Goal: Task Accomplishment & Management: Manage account settings

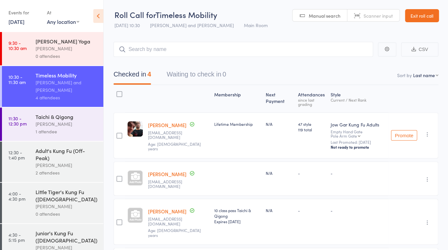
click at [411, 17] on link "Exit roll call" at bounding box center [422, 15] width 34 height 13
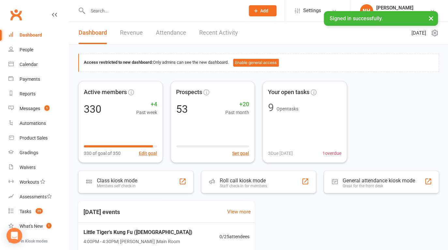
click at [425, 17] on div "Signed in successfully. ×" at bounding box center [381, 18] width 114 height 15
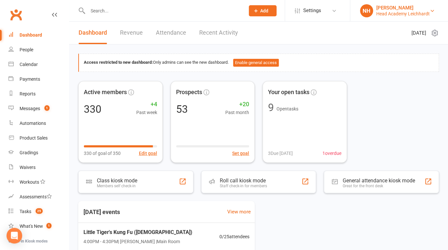
click at [401, 11] on div "Head Academy Leichhardt" at bounding box center [403, 14] width 54 height 6
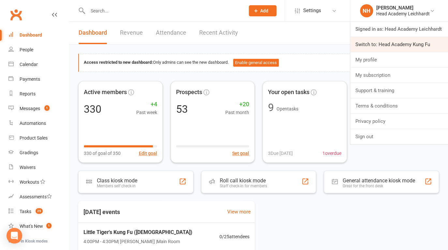
click at [398, 43] on link "Switch to: Head Academy Kung Fu" at bounding box center [399, 44] width 98 height 15
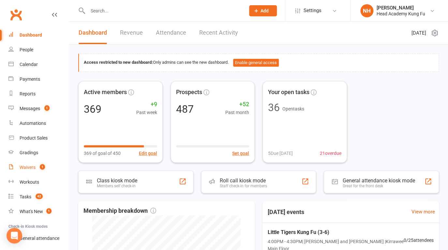
click at [29, 168] on div "Waivers" at bounding box center [28, 166] width 16 height 5
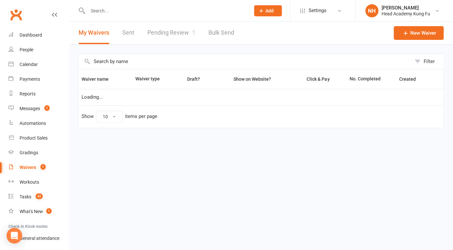
select select "100"
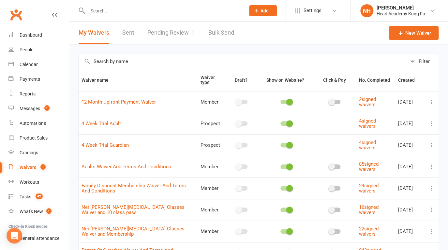
click at [181, 33] on link "Pending Review 1" at bounding box center [171, 33] width 48 height 23
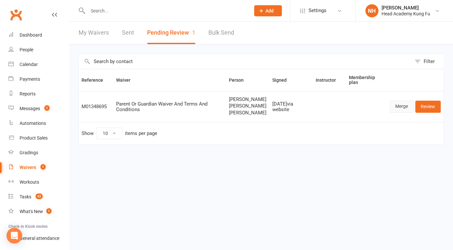
click at [400, 109] on link "Merge" at bounding box center [402, 106] width 24 height 12
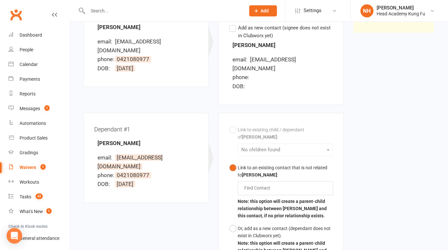
scroll to position [125, 0]
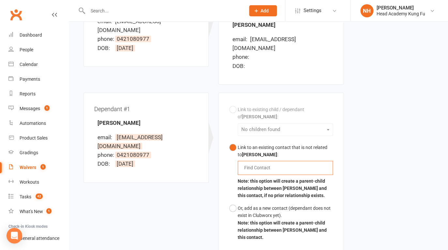
click at [261, 163] on input "text" at bounding box center [259, 167] width 30 height 8
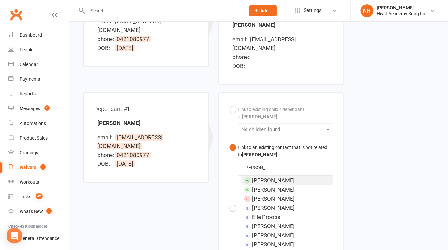
type input "elliot t"
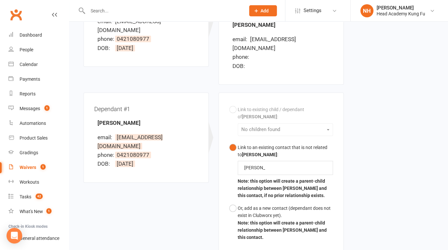
click at [262, 130] on div "Link to existing child / dependant of Pete Thompson : No children found Link to…" at bounding box center [281, 173] width 104 height 140
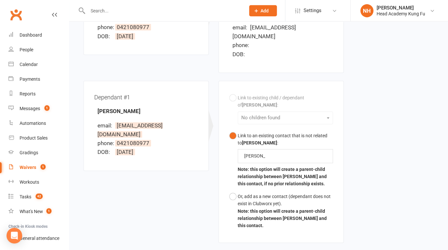
scroll to position [146, 0]
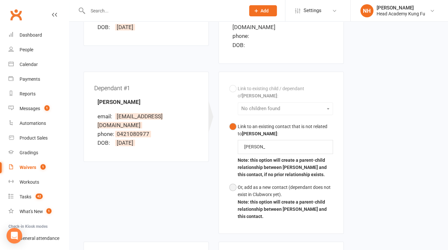
click at [233, 181] on button "Or, add as a new contact (dependant does not exist in Clubworx yet). Note: this…" at bounding box center [281, 202] width 104 height 42
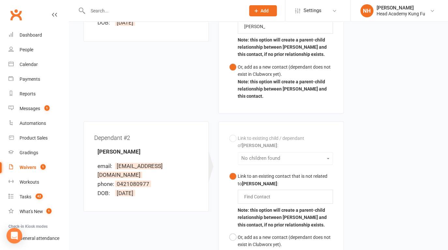
scroll to position [334, 0]
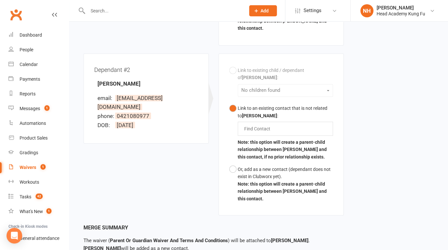
click at [220, 158] on div "Link to existing child / dependant of Pete Thompson : No children found Link to…" at bounding box center [281, 134] width 125 height 162
click at [230, 162] on button "Or, add as a new contact (dependant does not exist in Clubworx yet). Note: this…" at bounding box center [281, 183] width 104 height 42
click at [272, 124] on input "text" at bounding box center [259, 128] width 30 height 8
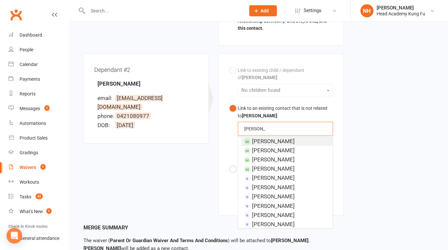
drag, startPoint x: 266, startPoint y: 121, endPoint x: 192, endPoint y: 121, distance: 73.4
click at [192, 121] on div "Dependant #2 Audrey Thompson email: pdthompson80@gmail.com phone: 0421080977 DO…" at bounding box center [214, 138] width 270 height 170
type input "a"
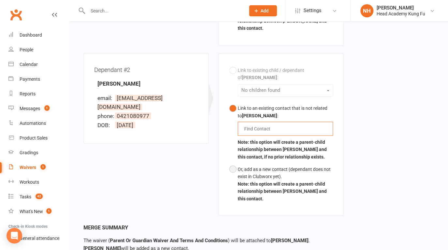
click at [231, 162] on button "Or, add as a new contact (dependant does not exist in Clubworx yet). Note: this…" at bounding box center [281, 183] width 104 height 42
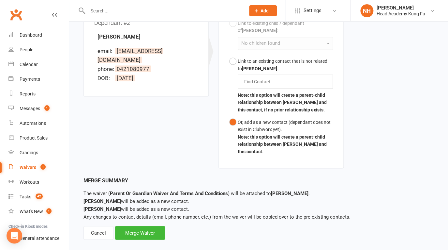
scroll to position [381, 0]
click at [146, 225] on div "Merge Waiver" at bounding box center [140, 232] width 50 height 14
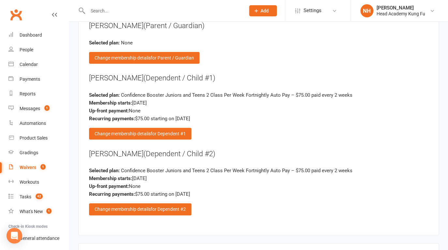
scroll to position [945, 0]
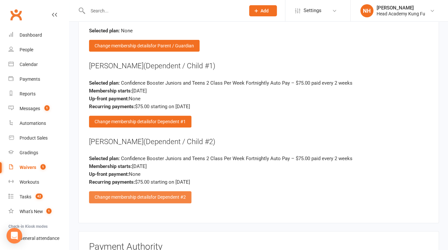
click at [142, 193] on div "Change membership details for Dependent #2" at bounding box center [140, 197] width 102 height 12
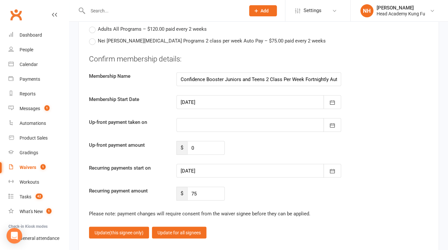
scroll to position [1279, 0]
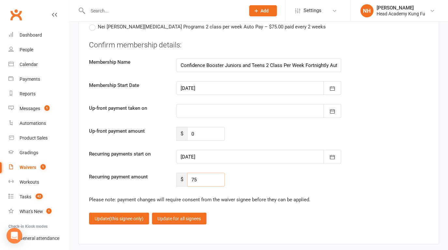
drag, startPoint x: 202, startPoint y: 173, endPoint x: 190, endPoint y: 172, distance: 12.4
click at [190, 172] on input "75" at bounding box center [206, 179] width 38 height 14
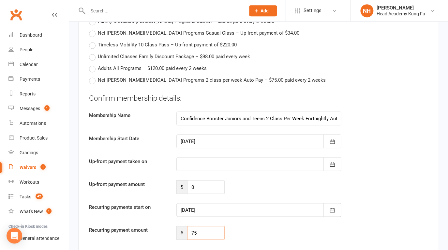
scroll to position [1232, 0]
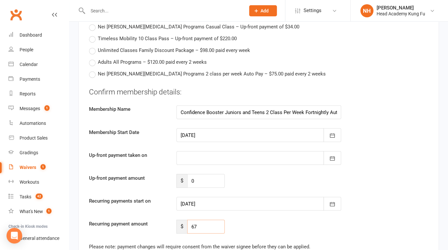
type input "67"
click at [282, 219] on div "Recurring payment amount $ 67" at bounding box center [258, 226] width 349 height 14
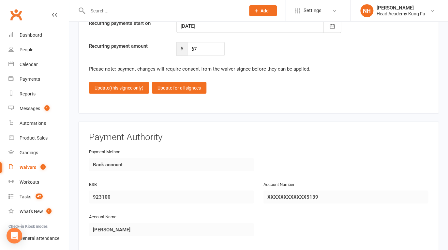
scroll to position [1409, 0]
click at [127, 85] on span "(this signee only)" at bounding box center [126, 87] width 34 height 5
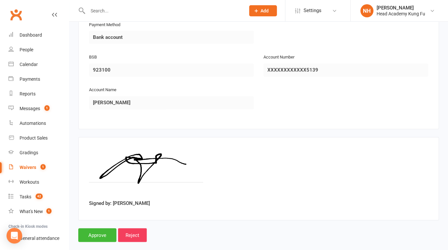
scroll to position [1185, 0]
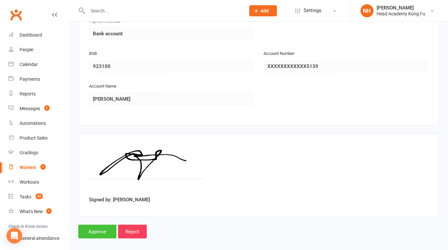
click at [103, 225] on input "Approve" at bounding box center [97, 231] width 38 height 14
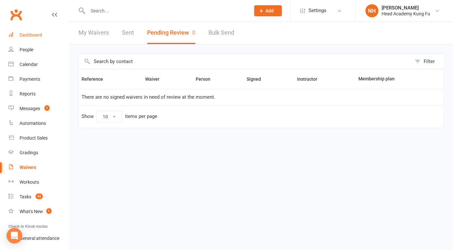
click at [31, 39] on link "Dashboard" at bounding box center [38, 35] width 60 height 15
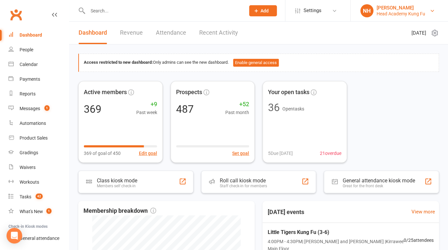
click at [414, 8] on div "[PERSON_NAME]" at bounding box center [401, 8] width 49 height 6
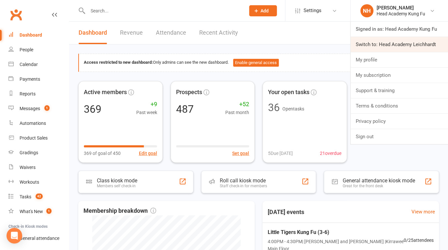
click at [401, 40] on link "Switch to: Head Academy Leichhardt" at bounding box center [400, 44] width 98 height 15
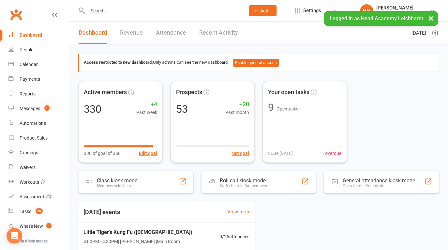
click at [401, 13] on div "Logged in as Head Academy Leichhardt. ×" at bounding box center [381, 18] width 114 height 15
click at [400, 10] on div "[PERSON_NAME]" at bounding box center [403, 8] width 54 height 6
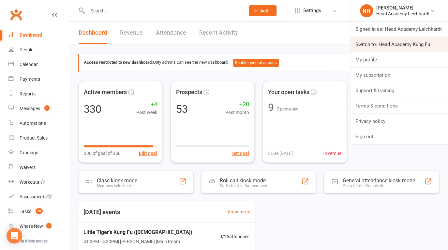
click at [395, 40] on link "Switch to: Head Academy Kung Fu" at bounding box center [399, 44] width 98 height 15
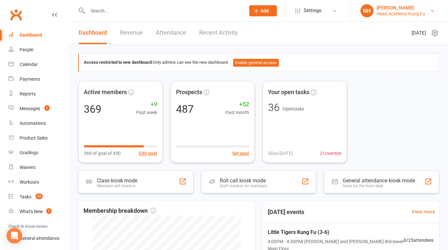
click at [405, 10] on div "[PERSON_NAME]" at bounding box center [401, 8] width 49 height 6
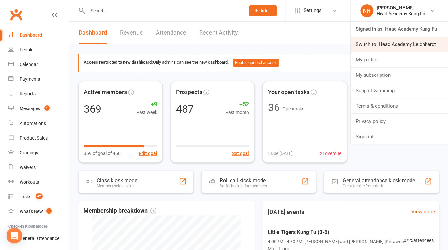
click at [385, 42] on link "Switch to: Head Academy Leichhardt" at bounding box center [400, 44] width 98 height 15
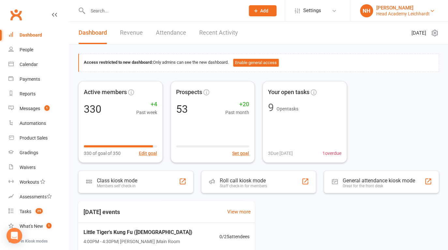
click at [421, 15] on div "Head Academy Leichhardt" at bounding box center [403, 14] width 54 height 6
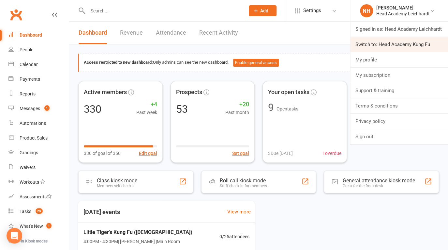
click at [396, 41] on link "Switch to: Head Academy Kung Fu" at bounding box center [399, 44] width 98 height 15
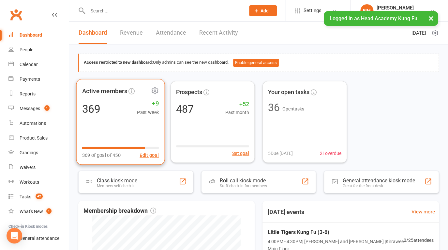
click at [96, 120] on div "Active members 369 +9 Past week 369 of goal of 450 Edit goal" at bounding box center [120, 121] width 88 height 85
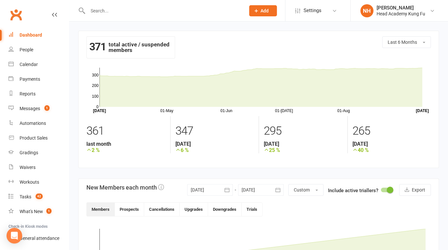
click at [20, 36] on div "Dashboard" at bounding box center [31, 34] width 23 height 5
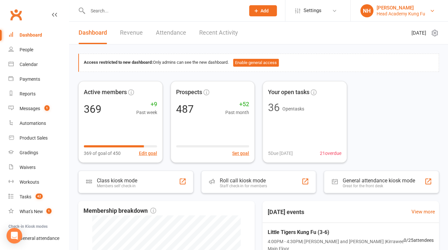
click at [394, 11] on div "Head Academy Kung Fu" at bounding box center [401, 14] width 49 height 6
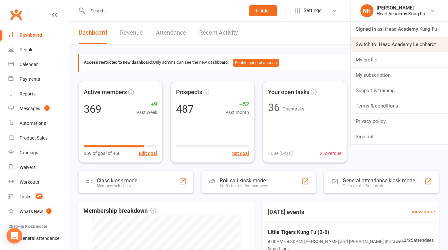
click at [388, 46] on link "Switch to: Head Academy Leichhardt" at bounding box center [400, 44] width 98 height 15
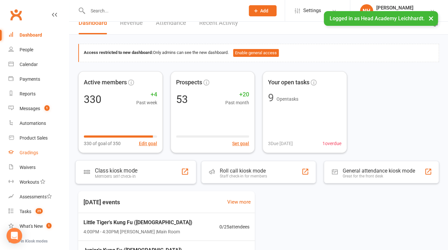
scroll to position [10, 0]
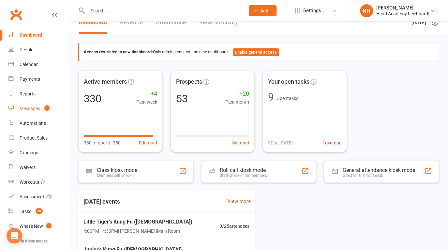
click at [38, 109] on div "Messages" at bounding box center [30, 108] width 21 height 5
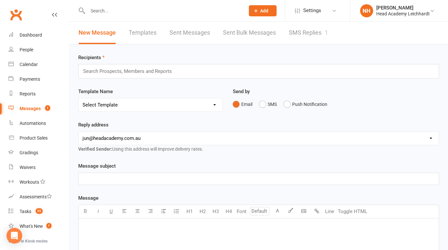
click at [306, 32] on link "SMS Replies 1" at bounding box center [308, 33] width 39 height 23
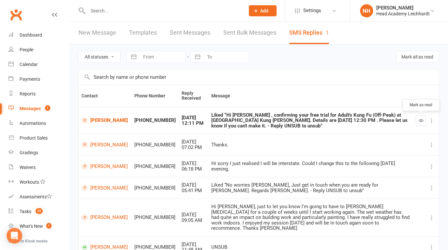
click at [419, 120] on icon "button" at bounding box center [421, 120] width 5 height 5
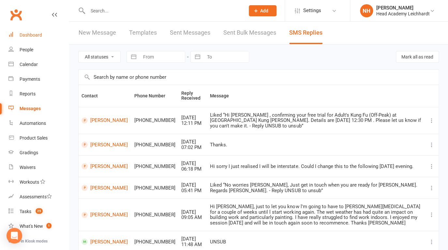
click at [37, 37] on div "Dashboard" at bounding box center [31, 34] width 23 height 5
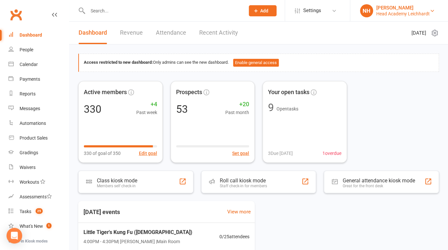
click at [421, 9] on div "[PERSON_NAME]" at bounding box center [403, 8] width 54 height 6
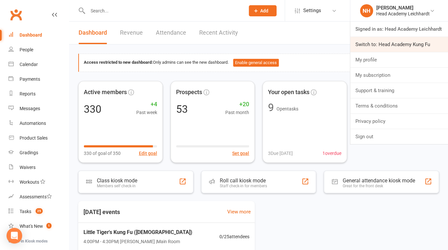
click at [404, 41] on link "Switch to: Head Academy Kung Fu" at bounding box center [399, 44] width 98 height 15
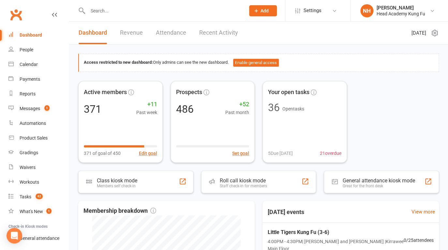
click at [36, 34] on div "Dashboard" at bounding box center [31, 34] width 23 height 5
click at [225, 34] on link "Recent Activity" at bounding box center [218, 33] width 39 height 23
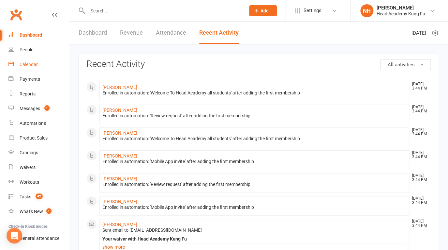
click at [28, 64] on div "Calendar" at bounding box center [29, 64] width 18 height 5
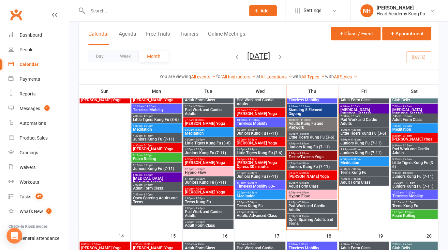
scroll to position [204, 0]
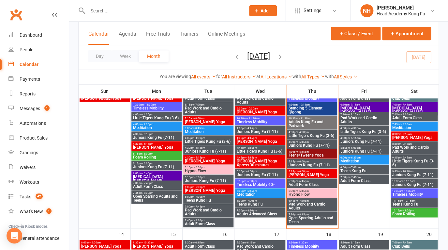
click at [315, 164] on span "Juniors Kung Fu (7-11)" at bounding box center [312, 165] width 48 height 4
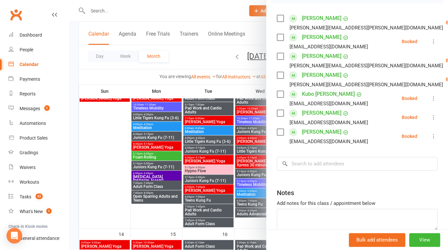
scroll to position [160, 0]
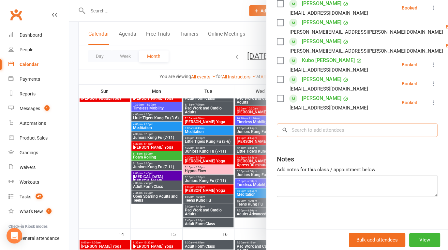
click at [314, 131] on input "search" at bounding box center [357, 130] width 161 height 14
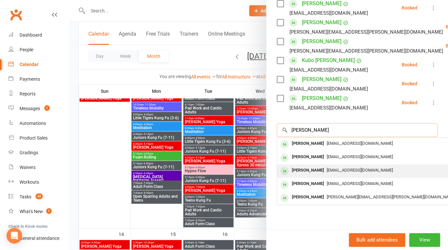
type input "[PERSON_NAME]"
click at [319, 168] on div "Audrey Thompson" at bounding box center [308, 169] width 38 height 9
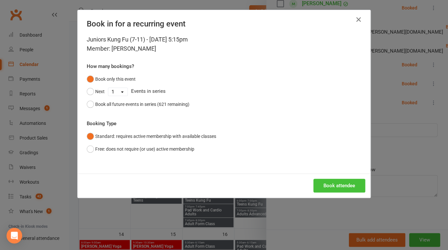
drag, startPoint x: 337, startPoint y: 184, endPoint x: 273, endPoint y: 168, distance: 65.7
click at [273, 168] on div "Book in for a recurring event Juniors Kung Fu (7-11) - Sep 11, 2025 5:15pm Memb…" at bounding box center [224, 103] width 293 height 187
click at [328, 187] on button "Book attendee" at bounding box center [340, 185] width 52 height 14
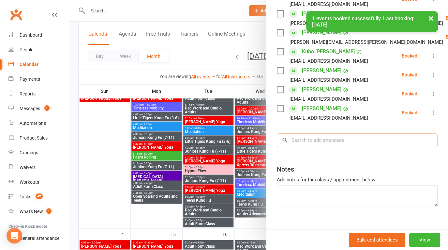
click at [322, 147] on input "search" at bounding box center [357, 140] width 161 height 14
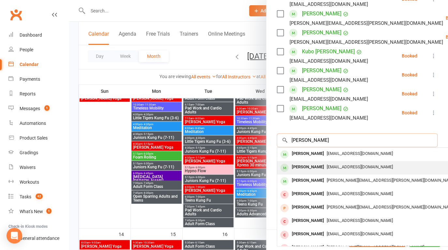
type input "elliot"
click at [308, 172] on div "Elliot Thompson" at bounding box center [308, 166] width 38 height 9
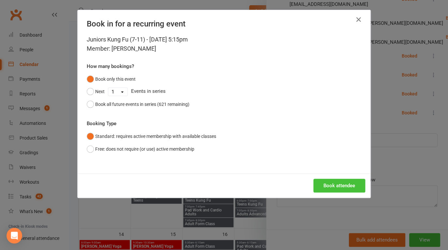
click at [335, 187] on button "Book attendee" at bounding box center [340, 185] width 52 height 14
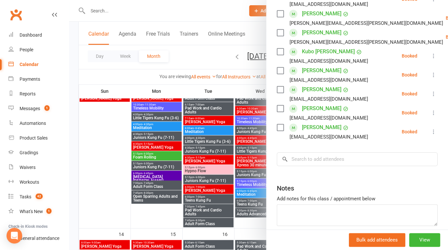
click at [209, 8] on div at bounding box center [258, 125] width 379 height 250
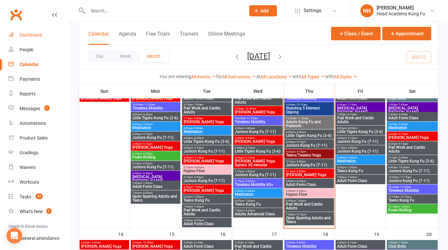
click at [37, 31] on link "Dashboard" at bounding box center [38, 35] width 60 height 15
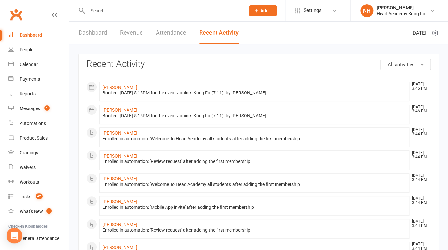
click at [36, 37] on div "Dashboard" at bounding box center [31, 34] width 23 height 5
click at [28, 66] on div "Calendar" at bounding box center [29, 64] width 18 height 5
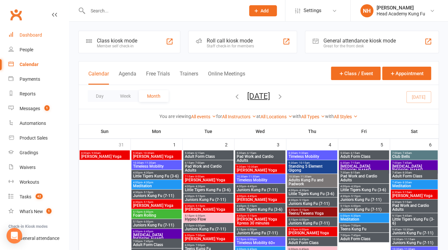
click at [35, 35] on div "Dashboard" at bounding box center [31, 34] width 23 height 5
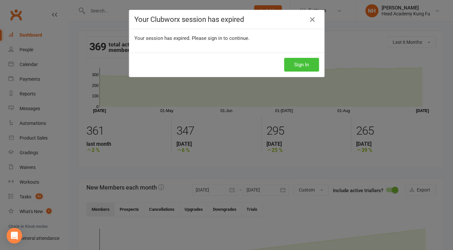
click at [301, 64] on button "Sign In" at bounding box center [301, 65] width 35 height 14
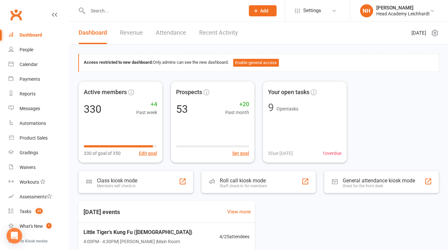
click at [112, 11] on input "text" at bounding box center [163, 10] width 155 height 9
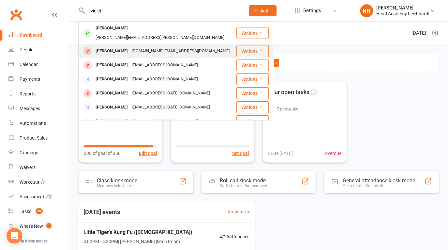
type input "violet"
click at [101, 46] on div "Violet Sykes" at bounding box center [112, 50] width 36 height 9
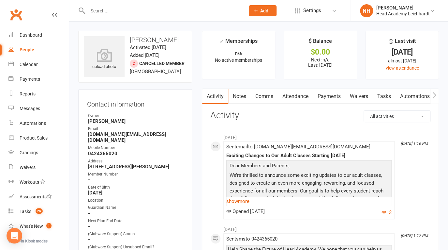
click at [108, 11] on input "text" at bounding box center [163, 10] width 155 height 9
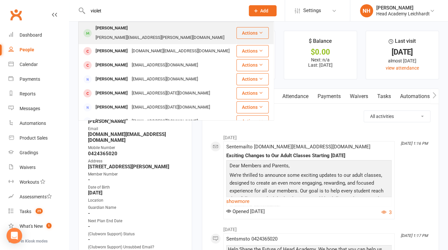
type input "violet"
click at [116, 27] on div "Violet Thomas" at bounding box center [112, 27] width 36 height 9
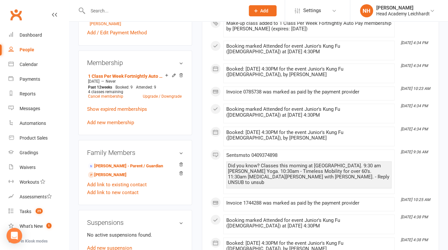
scroll to position [397, 0]
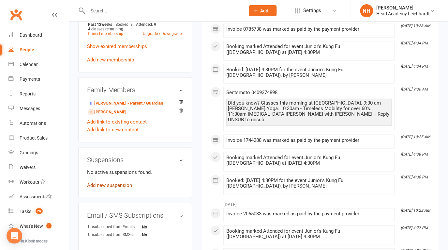
click at [110, 188] on link "Add new suspension" at bounding box center [109, 185] width 45 height 6
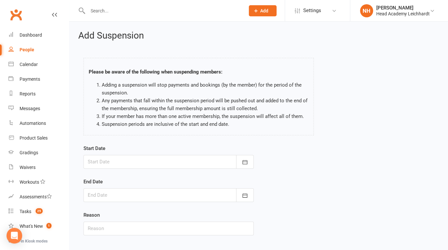
click at [242, 154] on div "Start Date September 2025 Sun Mon Tue Wed Thu Fri Sat 36 31 01 02 03 04 05 06 3…" at bounding box center [169, 156] width 170 height 24
click at [242, 158] on button "button" at bounding box center [245, 162] width 18 height 14
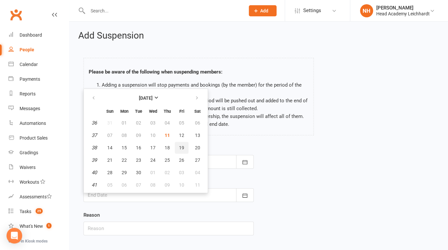
click at [183, 145] on span "19" at bounding box center [181, 147] width 5 height 5
type input "19 Sep 2025"
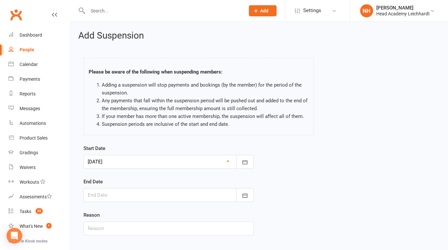
click at [175, 194] on div at bounding box center [169, 195] width 170 height 14
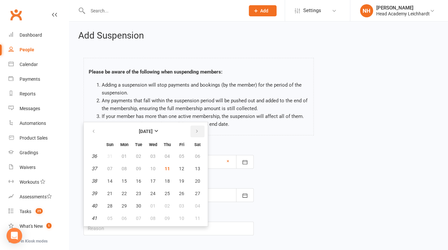
click at [196, 134] on icon "button" at bounding box center [197, 131] width 5 height 5
click at [107, 180] on span "12" at bounding box center [109, 180] width 5 height 5
type input "12 Oct 2025"
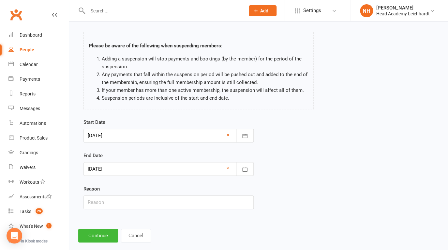
scroll to position [37, 0]
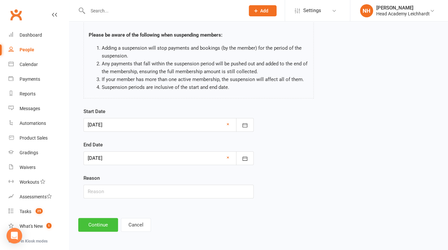
click at [94, 221] on button "Continue" at bounding box center [98, 225] width 40 height 14
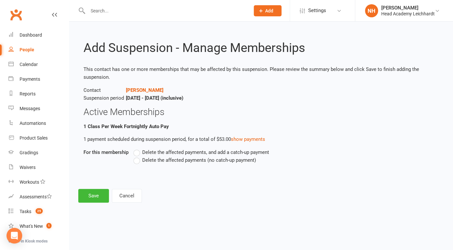
click at [137, 159] on label "Delete the affected payments (no catch-up payment)" at bounding box center [194, 160] width 123 height 8
click at [137, 156] on input "Delete the affected payments (no catch-up payment)" at bounding box center [135, 156] width 4 height 0
click at [95, 195] on button "Save" at bounding box center [93, 196] width 31 height 14
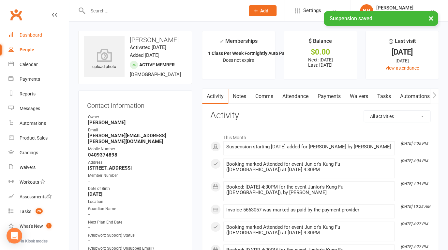
click at [34, 35] on div "Dashboard" at bounding box center [31, 34] width 23 height 5
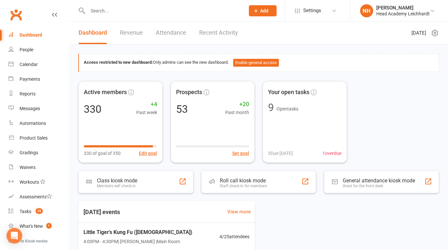
click at [118, 8] on input "text" at bounding box center [163, 10] width 155 height 9
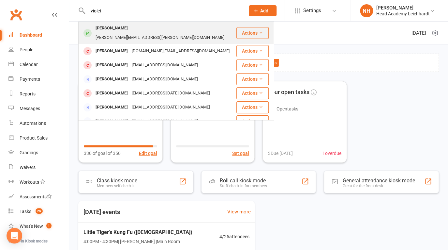
type input "violet"
click at [122, 33] on div "Violet Thomas" at bounding box center [112, 27] width 36 height 9
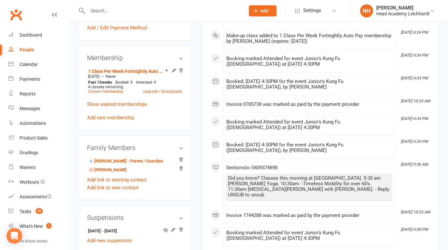
scroll to position [339, 0]
click at [116, 173] on link "Poppy Thomas - Sibling" at bounding box center [107, 169] width 38 height 7
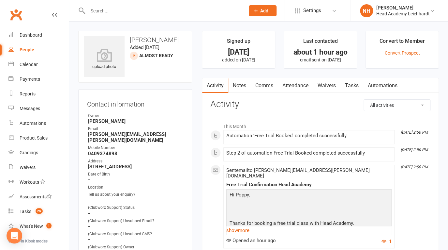
click at [351, 84] on link "Tasks" at bounding box center [352, 85] width 23 height 15
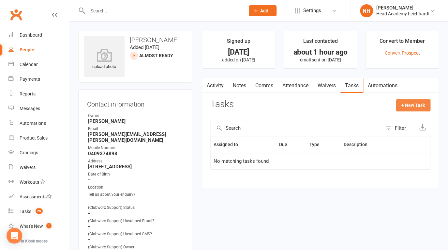
click at [408, 107] on button "+ New Task" at bounding box center [413, 105] width 35 height 12
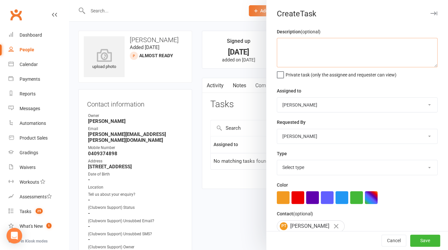
click at [291, 38] on textarea at bounding box center [357, 52] width 161 height 29
click at [418, 47] on textarea "poppy trialling again next monday. then back from holidays on teh 12th of octob…" at bounding box center [357, 52] width 161 height 29
click at [310, 54] on textarea "poppy trialling again next monday. then back from holidays on the 12th of octob…" at bounding box center [357, 52] width 161 height 29
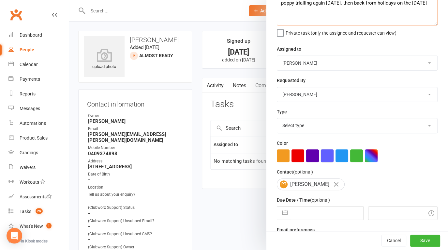
scroll to position [61, 0]
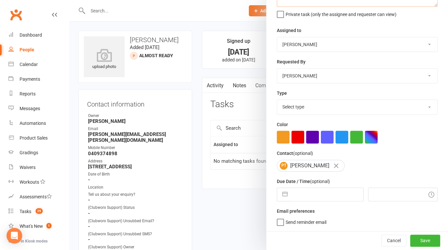
type textarea "poppy trialling again next monday. then back from holidays on the 12th of octob…"
select select "18925"
click option "E-mail" at bounding box center [0, 0] width 0 height 0
select select "7"
select select "2025"
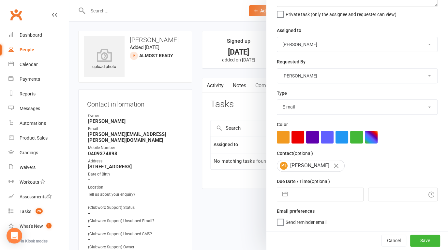
select select "8"
select select "2025"
select select "9"
select select "2025"
click at [297, 192] on input "text" at bounding box center [327, 194] width 72 height 13
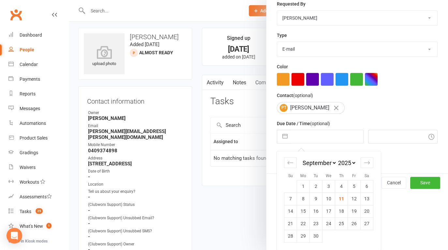
scroll to position [5, 0]
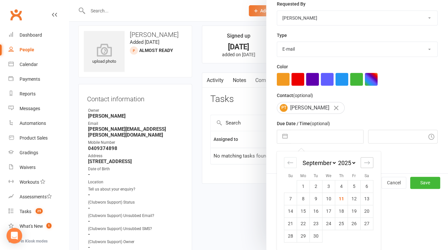
click at [364, 161] on icon "Move forward to switch to the next month." at bounding box center [367, 162] width 6 height 6
select select "10"
select select "2025"
click at [305, 212] on td "13" at bounding box center [303, 211] width 13 height 12
type input "13 Oct 2025"
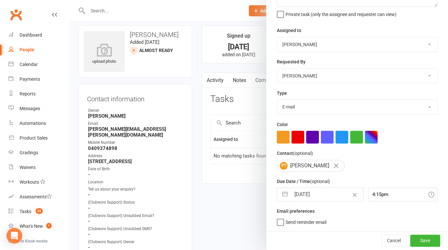
scroll to position [61, 0]
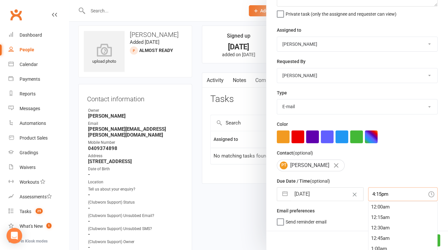
click at [390, 196] on input "4:15pm" at bounding box center [402, 194] width 69 height 14
click at [389, 209] on div "2:15pm" at bounding box center [403, 210] width 69 height 10
type input "2:15pm"
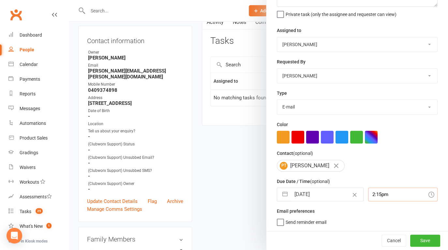
scroll to position [104, 0]
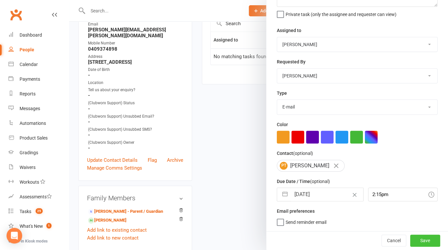
click at [424, 241] on button "Save" at bounding box center [425, 240] width 30 height 12
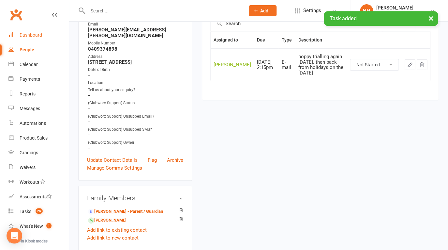
click at [29, 36] on div "Dashboard" at bounding box center [31, 34] width 23 height 5
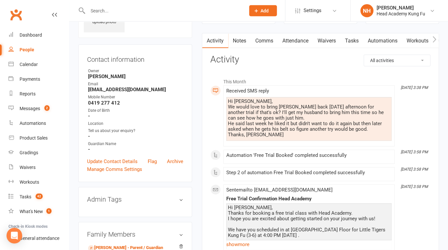
scroll to position [31, 0]
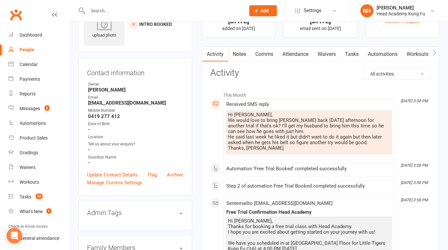
click at [270, 53] on link "Comms" at bounding box center [264, 54] width 27 height 15
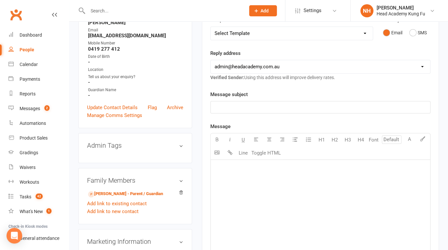
scroll to position [99, 0]
click at [416, 36] on button "SMS" at bounding box center [418, 32] width 18 height 12
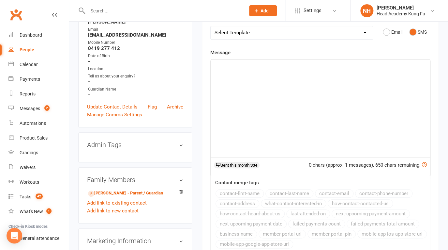
click at [258, 80] on div "﻿" at bounding box center [321, 108] width 220 height 98
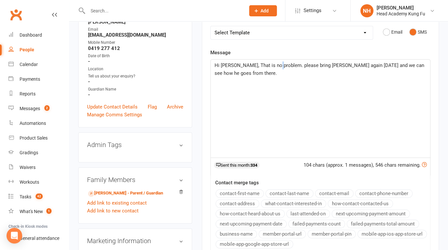
click at [277, 72] on span "Hi [PERSON_NAME], That is no problem. please bring [PERSON_NAME] again [DATE] a…" at bounding box center [320, 69] width 211 height 14
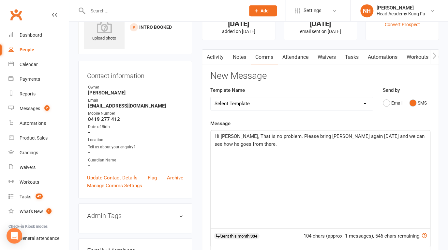
scroll to position [31, 0]
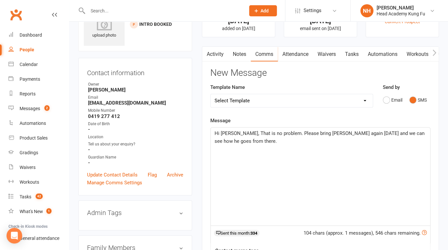
click at [249, 145] on p "Hi [PERSON_NAME], That is no problem. Please bring [PERSON_NAME] again [DATE] a…" at bounding box center [321, 137] width 212 height 16
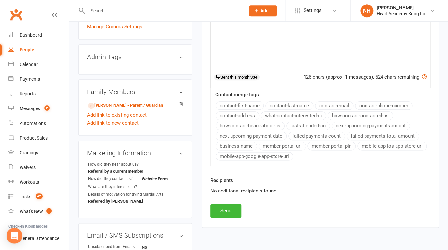
scroll to position [204, 0]
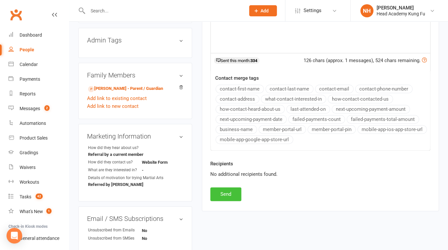
click at [219, 201] on button "Send" at bounding box center [225, 194] width 31 height 14
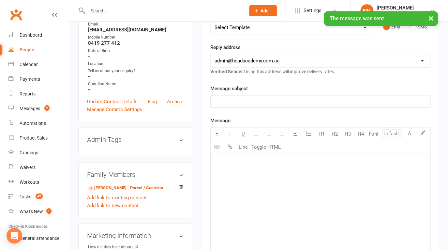
scroll to position [0, 0]
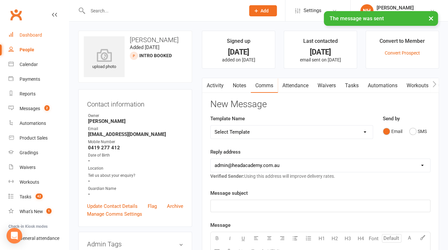
click at [28, 35] on div "Dashboard" at bounding box center [31, 34] width 23 height 5
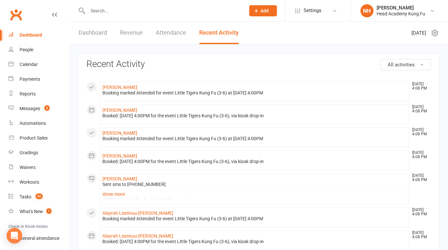
click at [104, 14] on input "text" at bounding box center [163, 10] width 155 height 9
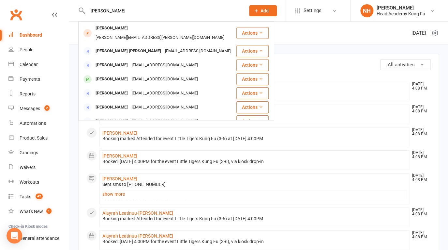
click at [108, 10] on input "angela" at bounding box center [163, 10] width 155 height 9
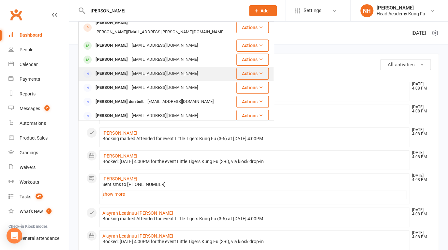
scroll to position [23, 0]
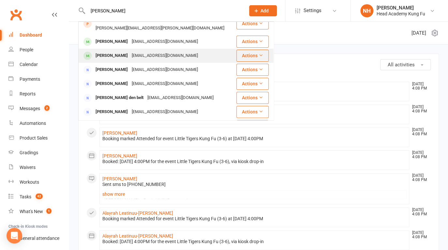
type input "angela go"
click at [118, 51] on div "Angeline Gotidoc" at bounding box center [112, 55] width 36 height 9
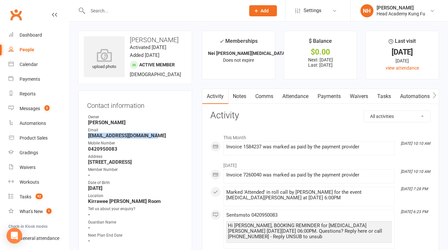
drag, startPoint x: 88, startPoint y: 136, endPoint x: 153, endPoint y: 136, distance: 64.9
click at [153, 136] on strong "angelinegotidoc@gmail.com" at bounding box center [135, 135] width 95 height 6
copy strong "angelinegotidoc@gmail.com"
drag, startPoint x: 121, startPoint y: 9, endPoint x: 117, endPoint y: 8, distance: 3.7
click at [120, 8] on input "text" at bounding box center [163, 10] width 155 height 9
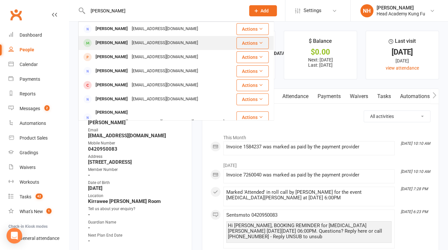
type input "ryan"
click at [105, 45] on div "Ryan King" at bounding box center [112, 42] width 36 height 9
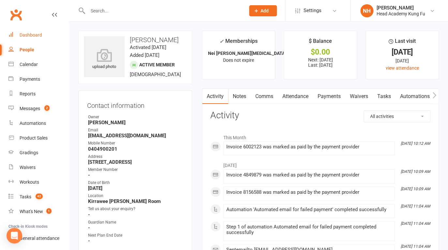
click at [34, 35] on div "Dashboard" at bounding box center [31, 34] width 23 height 5
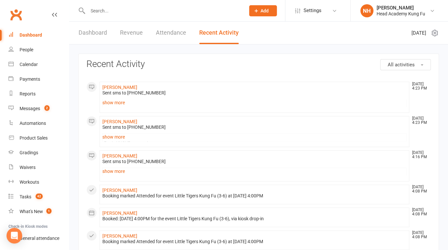
click at [109, 10] on input "text" at bounding box center [163, 10] width 155 height 9
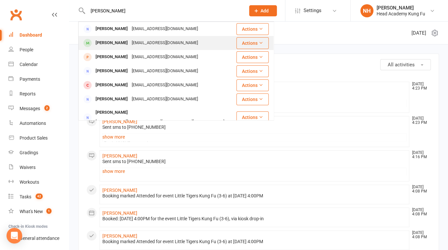
type input "ryan"
click at [103, 45] on div "Ryan King" at bounding box center [112, 42] width 36 height 9
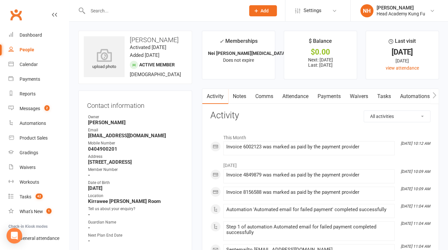
click at [335, 94] on link "Payments" at bounding box center [329, 96] width 32 height 15
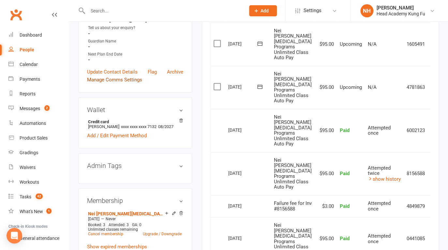
scroll to position [130, 0]
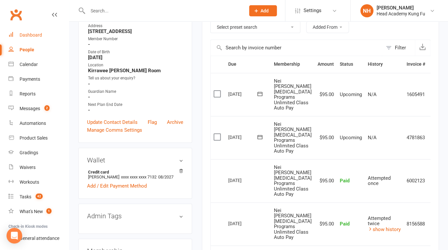
click at [24, 37] on div "Dashboard" at bounding box center [31, 34] width 23 height 5
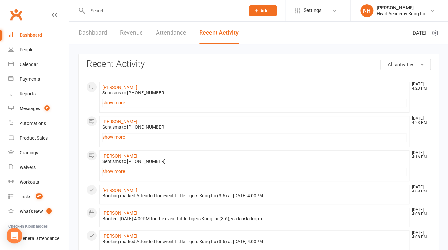
click at [30, 36] on div "Dashboard" at bounding box center [31, 34] width 23 height 5
click at [29, 64] on div "Calendar" at bounding box center [29, 64] width 18 height 5
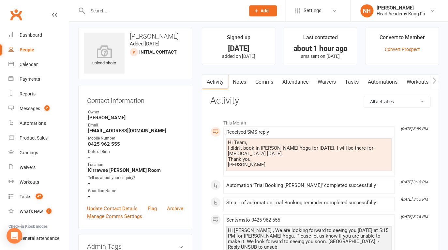
scroll to position [5, 0]
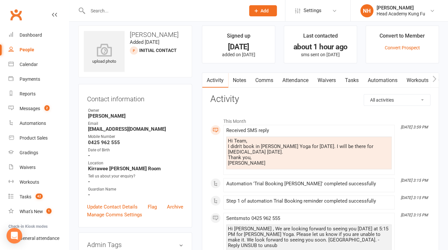
click at [259, 80] on link "Comms" at bounding box center [264, 80] width 27 height 15
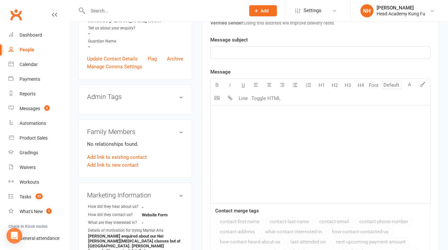
scroll to position [157, 0]
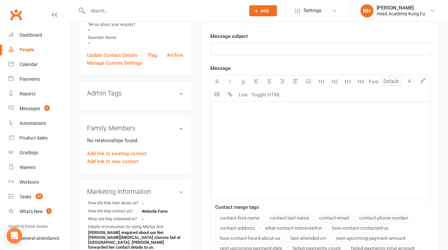
click at [236, 119] on div "﻿" at bounding box center [321, 150] width 220 height 98
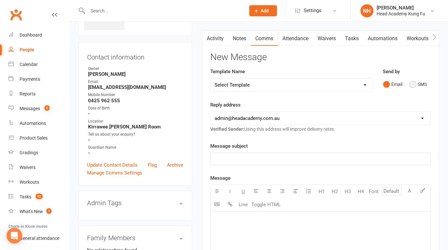
click at [414, 89] on button "SMS" at bounding box center [418, 84] width 18 height 12
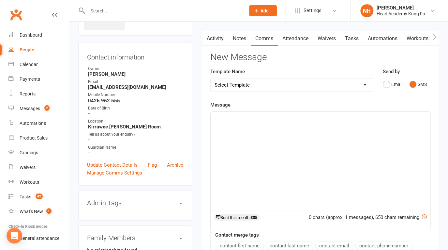
click at [230, 121] on p "﻿" at bounding box center [321, 118] width 212 height 8
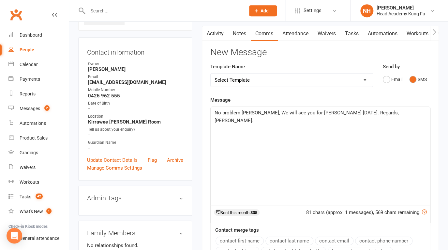
scroll to position [57, 0]
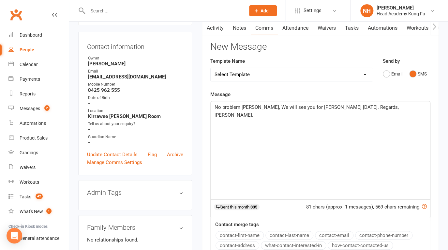
click at [269, 112] on span "No problem [PERSON_NAME], We will see you for [PERSON_NAME] [DATE]. Regards, [P…" at bounding box center [308, 111] width 186 height 14
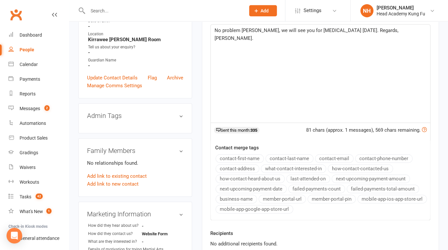
scroll to position [157, 0]
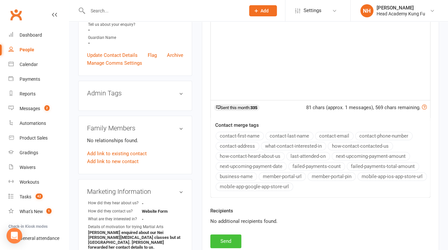
click at [224, 244] on button "Send" at bounding box center [225, 241] width 31 height 14
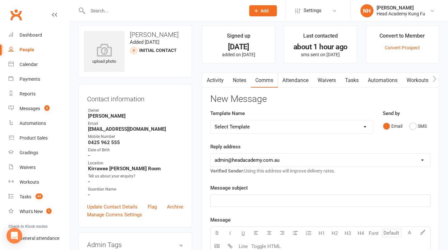
scroll to position [0, 0]
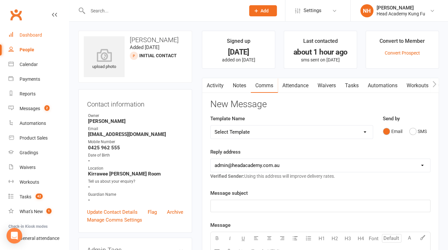
click at [35, 34] on div "Dashboard" at bounding box center [31, 34] width 23 height 5
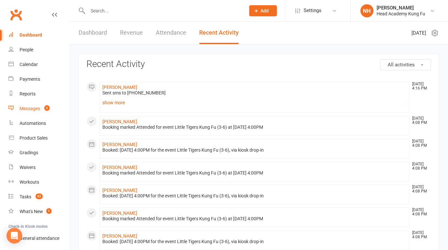
click at [33, 112] on link "Messages 2" at bounding box center [38, 108] width 60 height 15
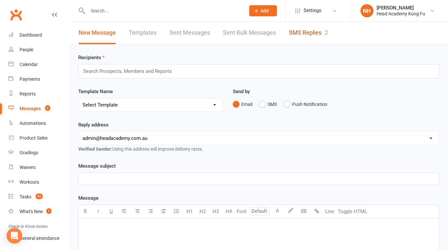
click at [307, 33] on link "SMS Replies 2" at bounding box center [308, 33] width 39 height 23
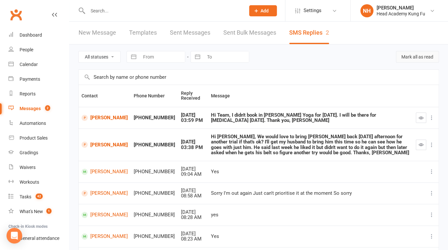
click at [424, 54] on button "Mark all as read" at bounding box center [417, 57] width 43 height 12
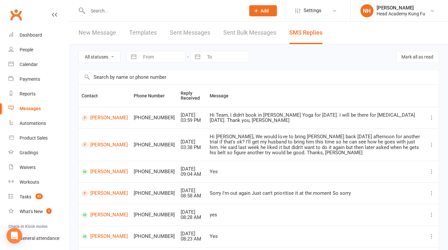
click at [393, 17] on li "NH [PERSON_NAME] Head Head Academy Kung Fu Signed in as: Head Academy Kung Fu S…" at bounding box center [399, 10] width 98 height 21
click at [406, 8] on div "[PERSON_NAME]" at bounding box center [401, 8] width 49 height 6
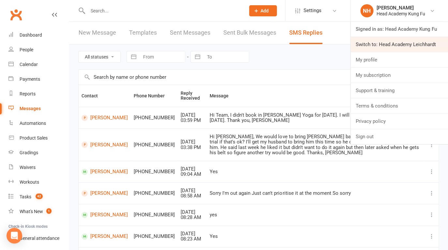
click at [398, 42] on link "Switch to: Head Academy Leichhardt" at bounding box center [400, 44] width 98 height 15
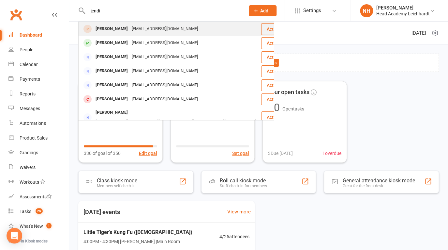
type input "jendi"
click at [117, 30] on div "[PERSON_NAME]" at bounding box center [112, 28] width 36 height 9
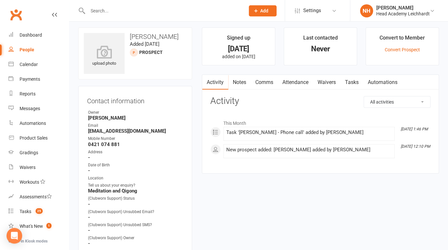
scroll to position [5, 0]
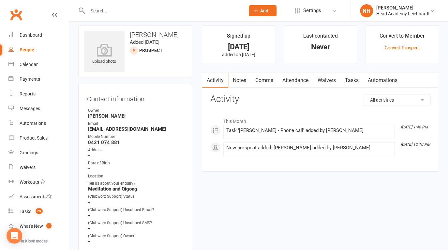
click at [348, 79] on link "Tasks" at bounding box center [352, 80] width 23 height 15
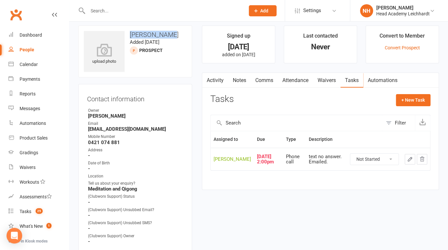
drag, startPoint x: 131, startPoint y: 34, endPoint x: 182, endPoint y: 34, distance: 50.2
click at [182, 34] on h3 "[PERSON_NAME]" at bounding box center [135, 34] width 103 height 7
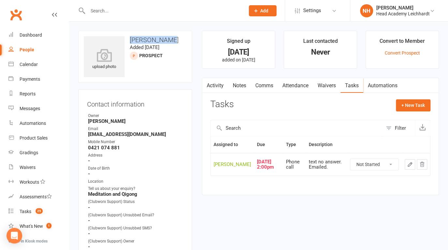
click at [408, 167] on icon "button" at bounding box center [410, 164] width 6 height 6
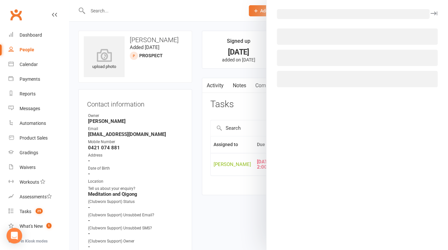
select select "18926"
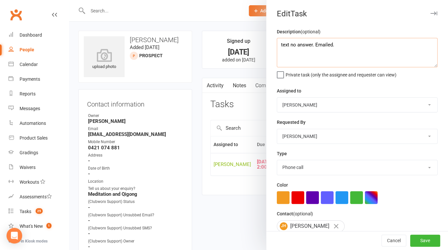
click at [279, 46] on textarea "text no answer. Emailed." at bounding box center [357, 52] width 161 height 29
type textarea "Phoned no answer, left voicemail saying i would not contact any more. text no a…"
drag, startPoint x: 417, startPoint y: 240, endPoint x: 418, endPoint y: 246, distance: 6.0
click at [417, 240] on button "Save" at bounding box center [425, 241] width 30 height 12
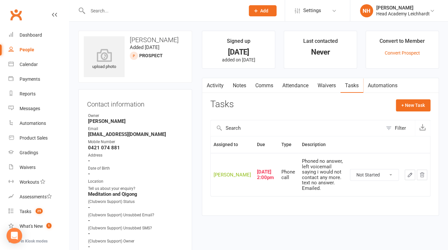
click at [411, 177] on icon "button" at bounding box center [410, 175] width 6 height 6
select select "18926"
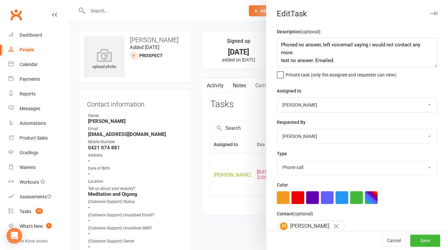
scroll to position [61, 0]
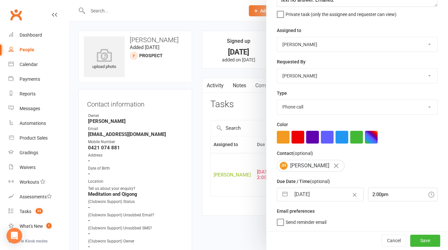
click at [326, 198] on input "[DATE]" at bounding box center [327, 194] width 72 height 13
select select "7"
select select "2025"
select select "8"
select select "2025"
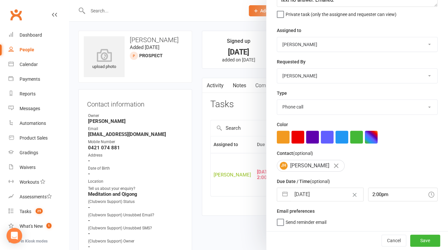
select select "9"
select select "2025"
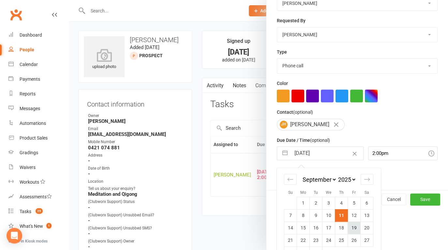
scroll to position [118, 0]
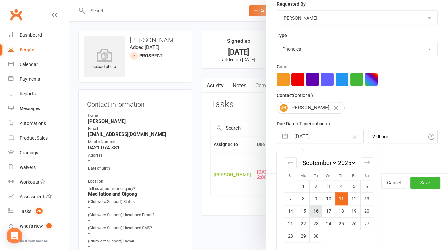
click at [316, 212] on td "16" at bounding box center [316, 211] width 13 height 12
type input "[DATE]"
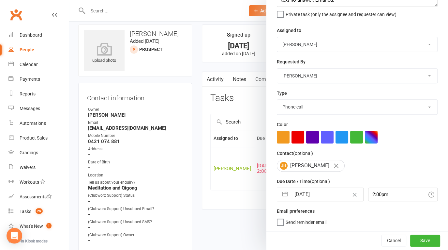
scroll to position [10, 0]
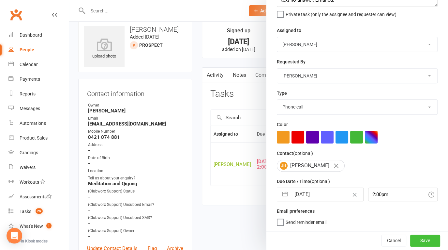
click at [426, 238] on button "Save" at bounding box center [425, 240] width 30 height 12
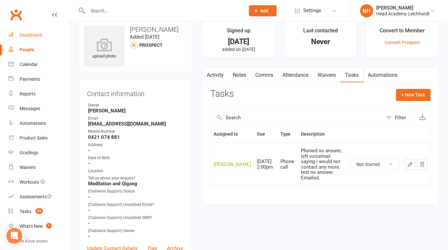
click at [28, 39] on link "Dashboard" at bounding box center [38, 35] width 60 height 15
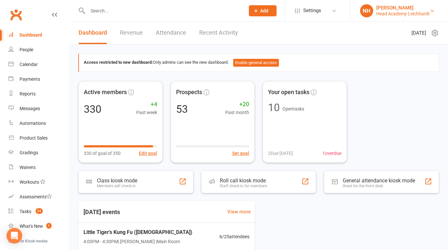
click at [395, 11] on div "Head Academy Leichhardt" at bounding box center [403, 14] width 54 height 6
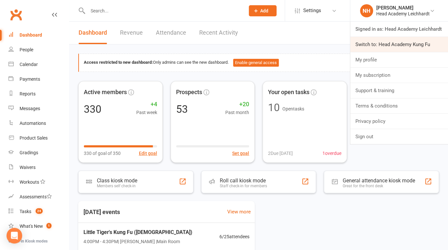
click at [393, 41] on link "Switch to: Head Academy Kung Fu" at bounding box center [399, 44] width 98 height 15
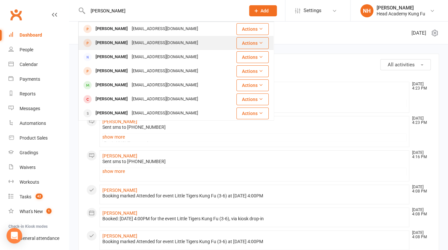
type input "tom doran"
click at [111, 43] on div "Thomas Doran" at bounding box center [112, 42] width 36 height 9
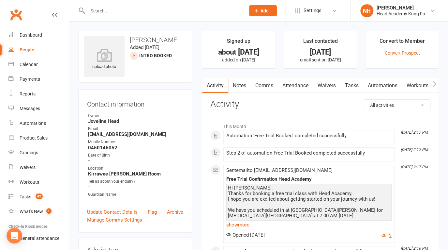
click at [129, 9] on input "text" at bounding box center [163, 10] width 155 height 9
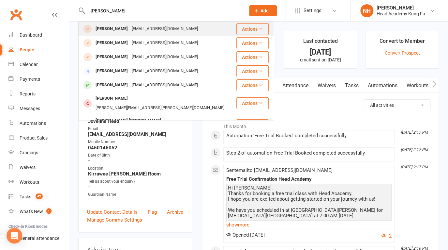
type input "doran"
click at [109, 29] on div "Helen Doran" at bounding box center [112, 28] width 36 height 9
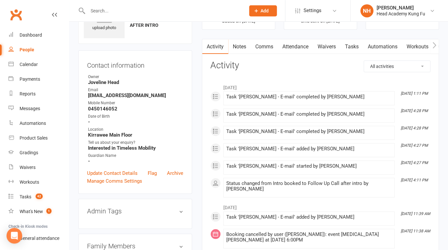
scroll to position [12, 0]
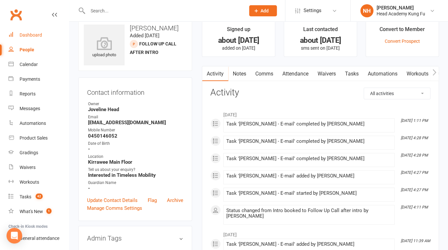
click at [32, 37] on div "Dashboard" at bounding box center [31, 34] width 23 height 5
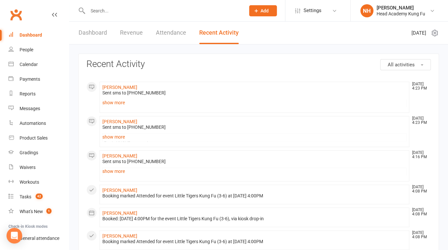
click at [124, 14] on input "text" at bounding box center [163, 10] width 155 height 9
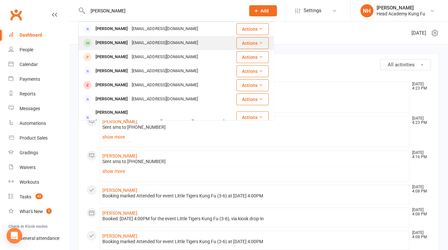
type input "ryan"
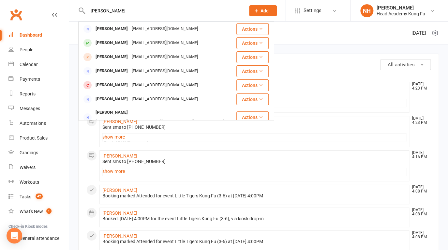
click at [130, 41] on div "r__king@hotmail.com" at bounding box center [165, 42] width 70 height 9
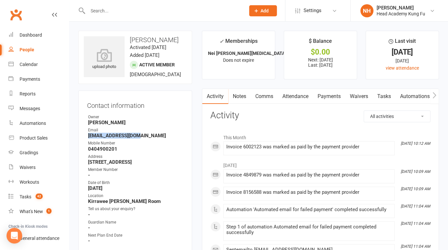
drag, startPoint x: 88, startPoint y: 137, endPoint x: 148, endPoint y: 137, distance: 60.4
click at [148, 137] on li "Email r__king@hotmail.com" at bounding box center [135, 132] width 96 height 11
copy strong "r__king@hotmail.com"
click at [112, 12] on input "text" at bounding box center [163, 10] width 155 height 9
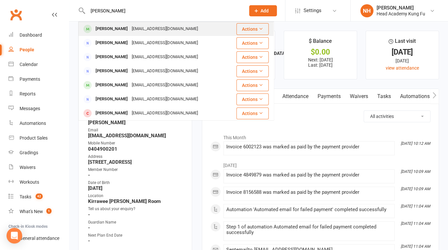
type input "angeline"
click at [114, 27] on div "Angeline Gotidoc" at bounding box center [112, 28] width 36 height 9
